Goal: Task Accomplishment & Management: Use online tool/utility

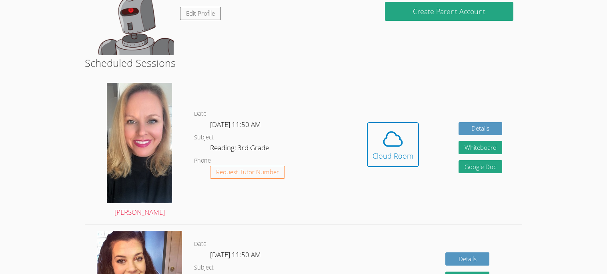
scroll to position [103, 0]
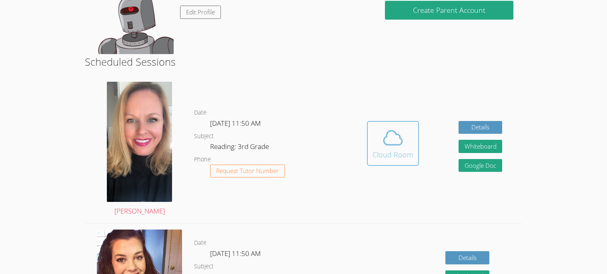
click at [404, 149] on div "Cloud Room" at bounding box center [393, 154] width 41 height 11
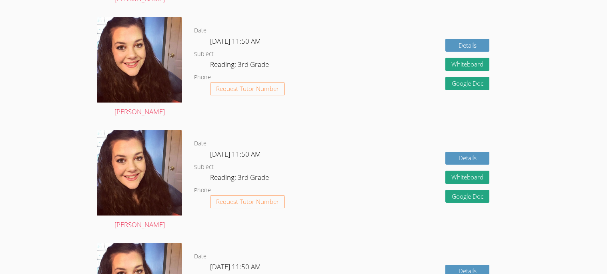
scroll to position [0, 0]
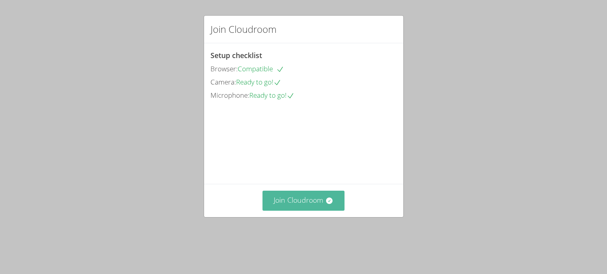
click at [338, 210] on button "Join Cloudroom" at bounding box center [304, 201] width 82 height 20
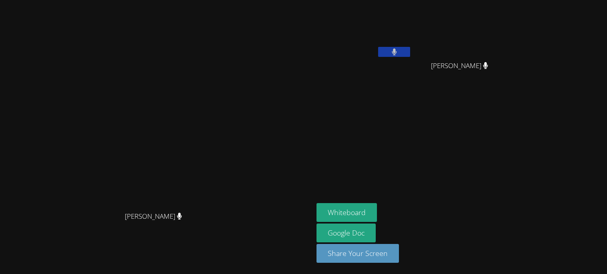
click at [217, 207] on video at bounding box center [157, 120] width 120 height 173
click at [377, 206] on button "Whiteboard" at bounding box center [347, 212] width 60 height 19
